Goal: Task Accomplishment & Management: Use online tool/utility

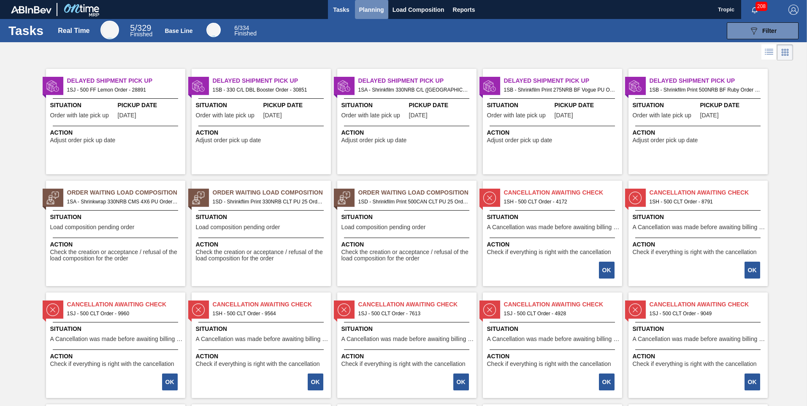
click at [374, 13] on span "Planning" at bounding box center [371, 10] width 25 height 10
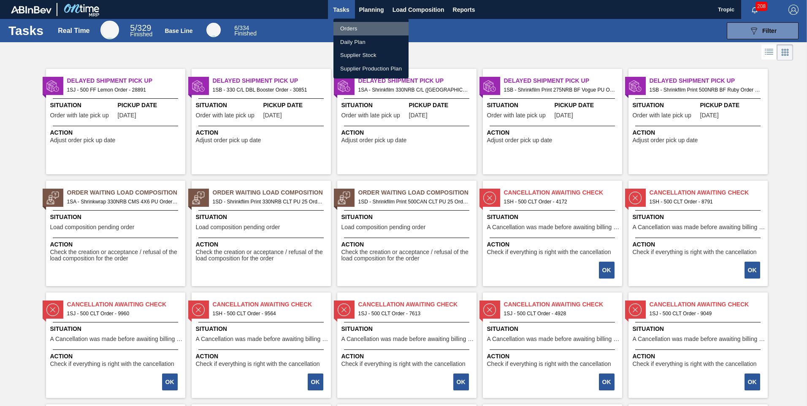
click at [354, 29] on li "Orders" at bounding box center [371, 29] width 75 height 14
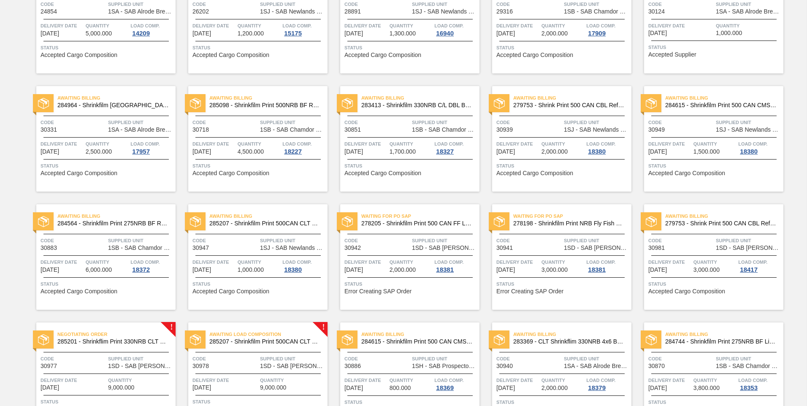
scroll to position [160, 0]
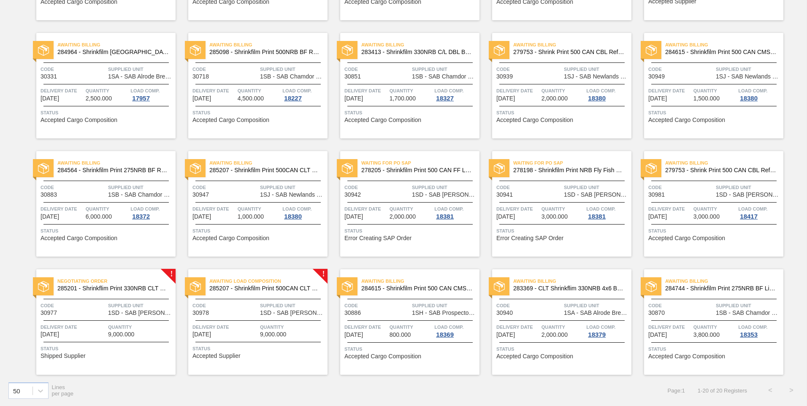
click at [153, 312] on span "1SD - SAB [PERSON_NAME]" at bounding box center [140, 313] width 65 height 6
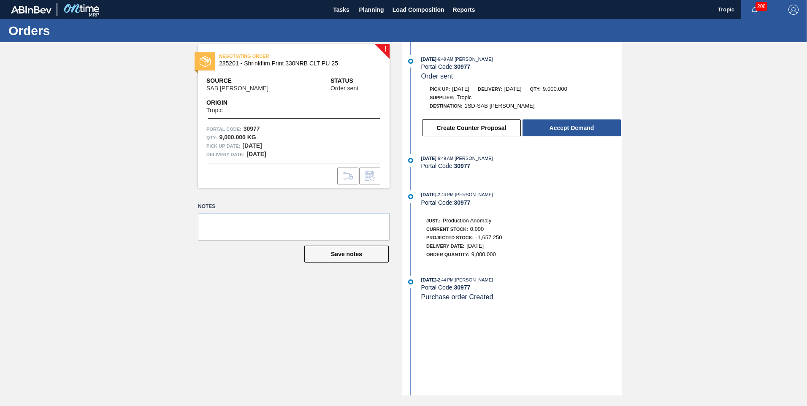
click at [554, 138] on div "[DATE] 6:49 AM : Nhlanhla Mabele Portal Code: 30977 Order sent Pick up: [DATE] …" at bounding box center [513, 98] width 217 height 87
click at [557, 131] on button "Accept Demand" at bounding box center [572, 127] width 98 height 17
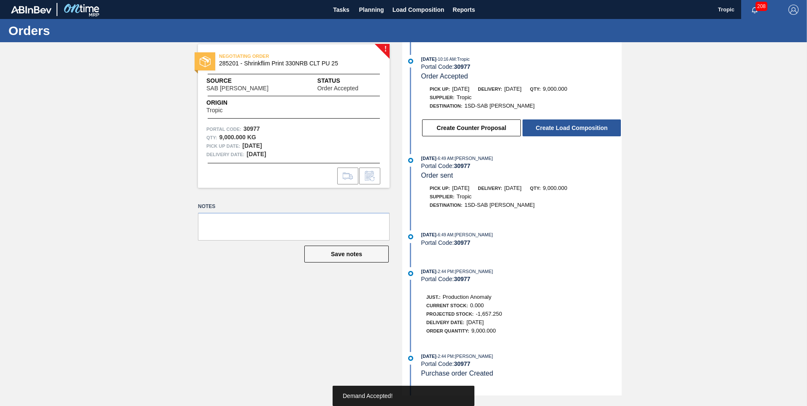
click at [557, 131] on button "Create Load Composition" at bounding box center [572, 127] width 98 height 17
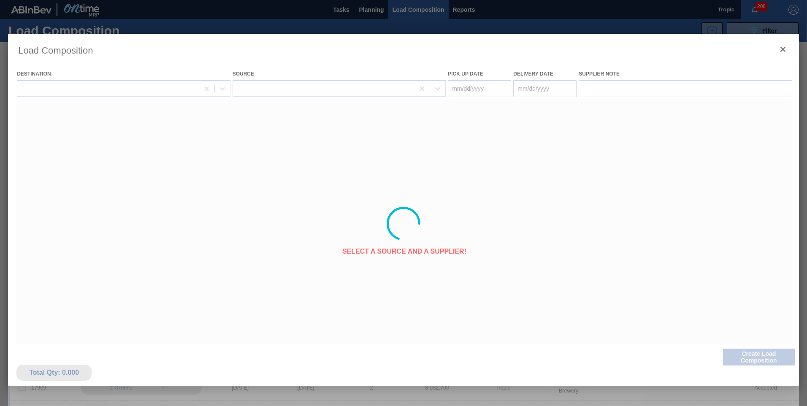
type Date "[DATE]"
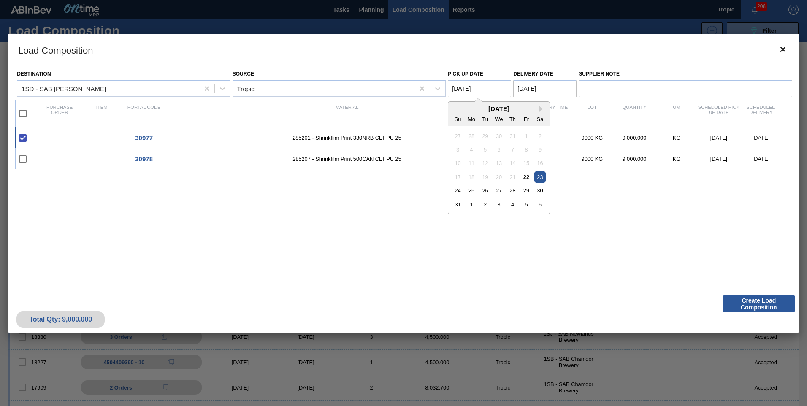
click at [462, 90] on Date "[DATE]" at bounding box center [479, 88] width 63 height 17
click at [476, 193] on div "25" at bounding box center [471, 190] width 11 height 11
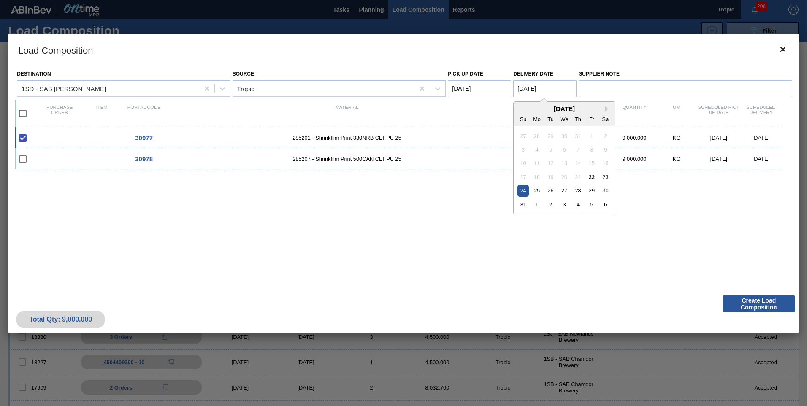
click at [533, 85] on Date "[DATE]" at bounding box center [544, 88] width 63 height 17
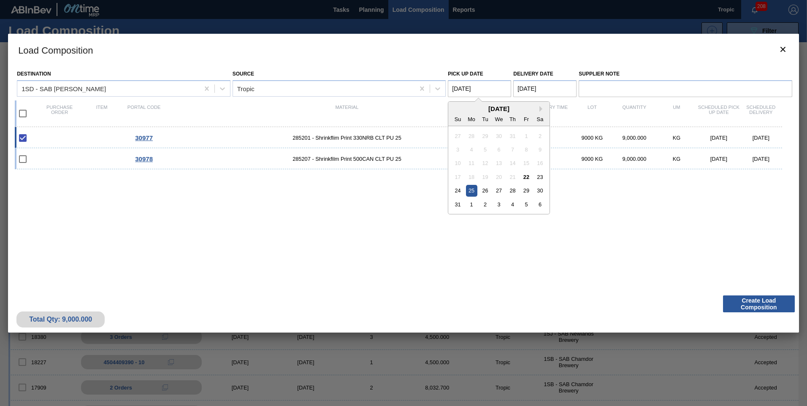
click at [483, 90] on Date "[DATE]" at bounding box center [479, 88] width 63 height 17
drag, startPoint x: 486, startPoint y: 189, endPoint x: 501, endPoint y: 146, distance: 45.7
click at [486, 187] on div "26" at bounding box center [485, 190] width 11 height 11
type Date "[DATE]"
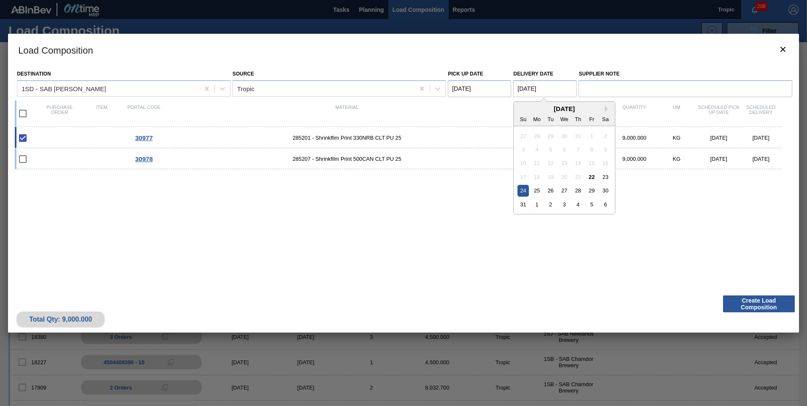
click at [519, 92] on Date "[DATE]" at bounding box center [544, 88] width 63 height 17
click at [560, 188] on div "27" at bounding box center [564, 190] width 11 height 11
type Date "[DATE]"
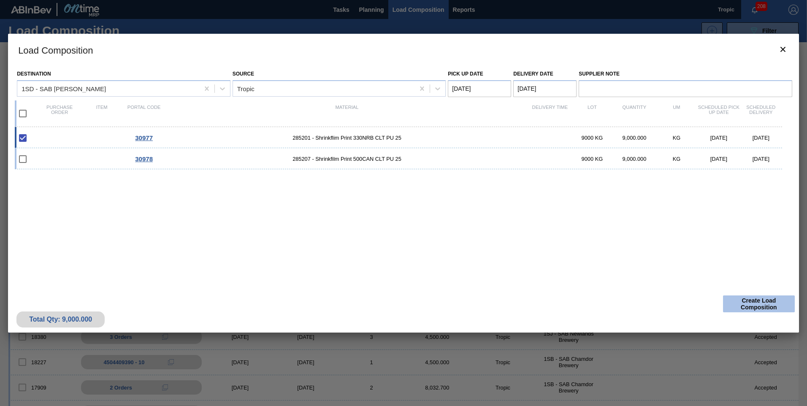
click at [740, 304] on button "Create Load Composition" at bounding box center [759, 304] width 72 height 17
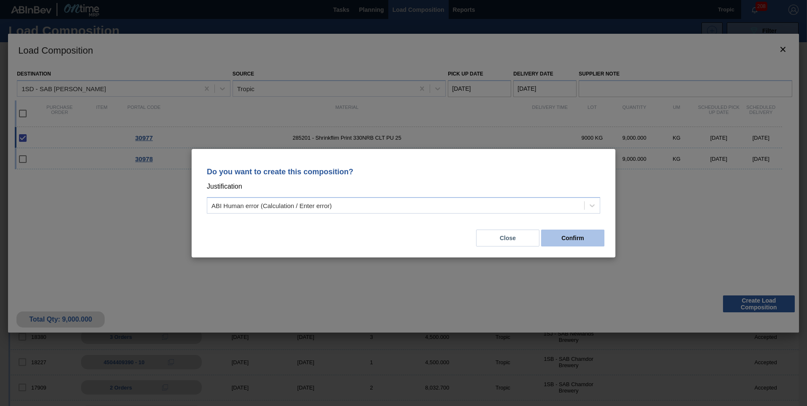
click at [591, 244] on button "Confirm" at bounding box center [572, 238] width 63 height 17
